Goal: Navigation & Orientation: Find specific page/section

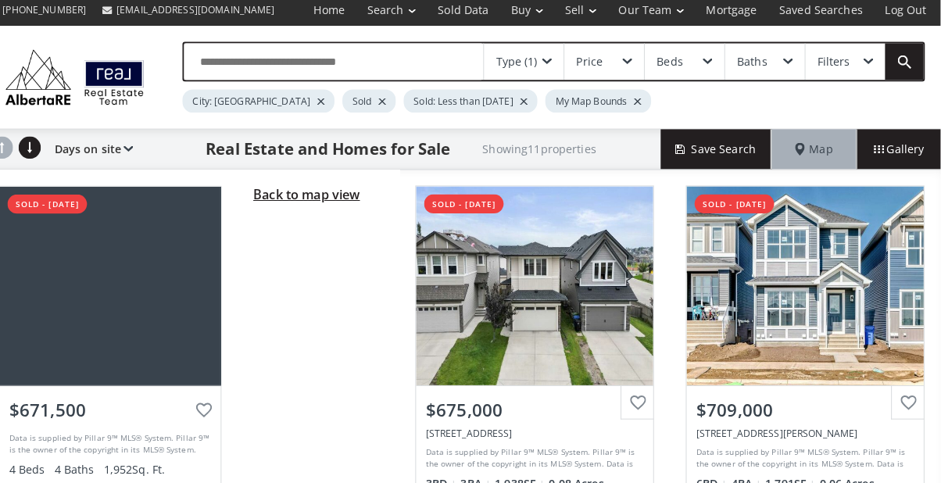
click at [351, 200] on span "Back to map view" at bounding box center [318, 196] width 105 height 17
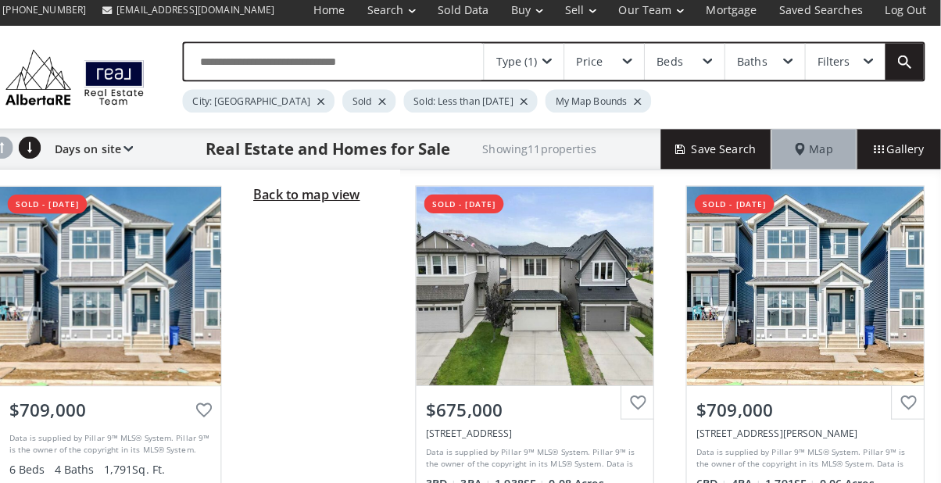
click at [275, 201] on span "Back to map view" at bounding box center [318, 196] width 105 height 17
